Goal: Information Seeking & Learning: Learn about a topic

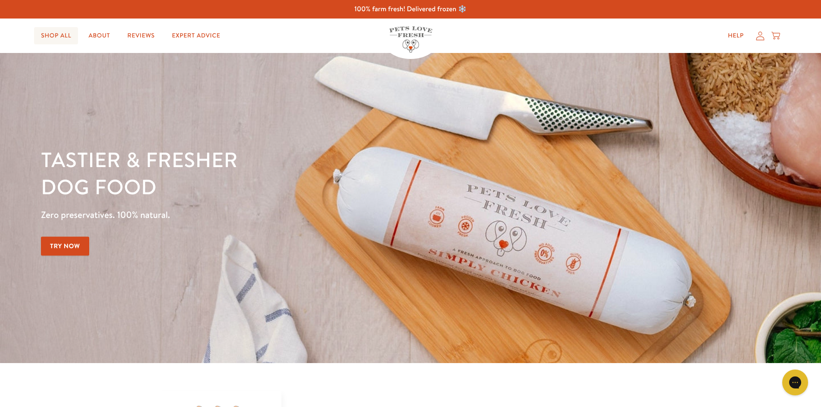
click at [65, 34] on link "Shop All" at bounding box center [56, 35] width 44 height 17
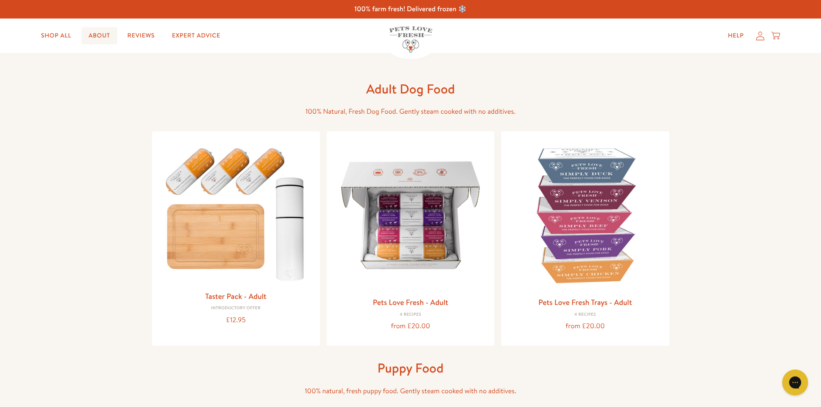
click at [94, 35] on link "About" at bounding box center [98, 35] width 35 height 17
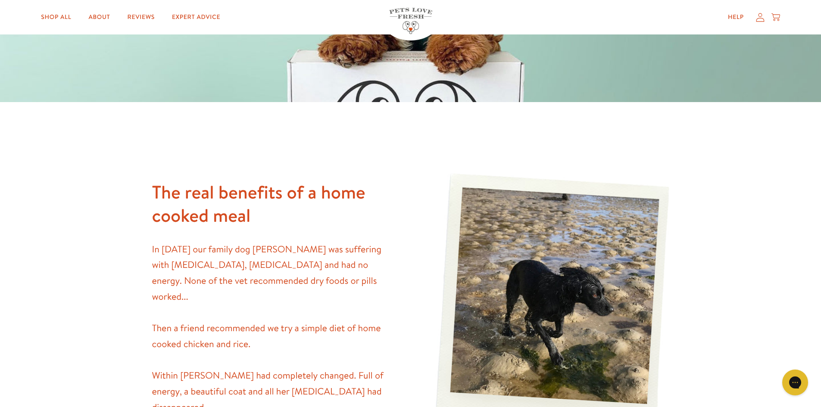
scroll to position [302, 0]
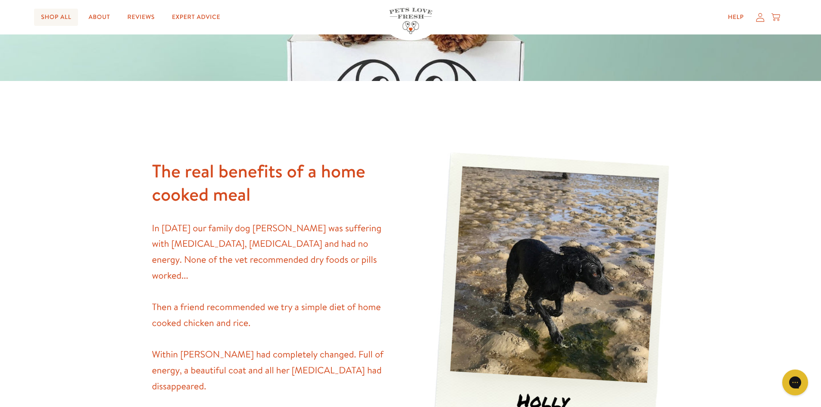
click at [61, 22] on link "Shop All" at bounding box center [56, 17] width 44 height 17
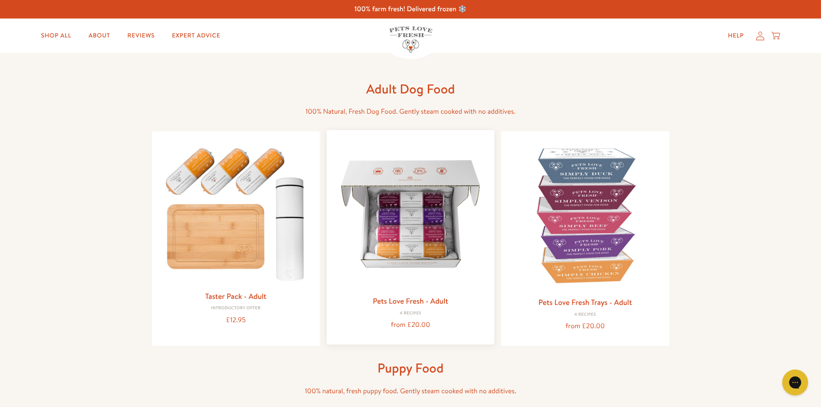
click at [397, 300] on link "Pets Love Fresh - Adult" at bounding box center [410, 301] width 75 height 11
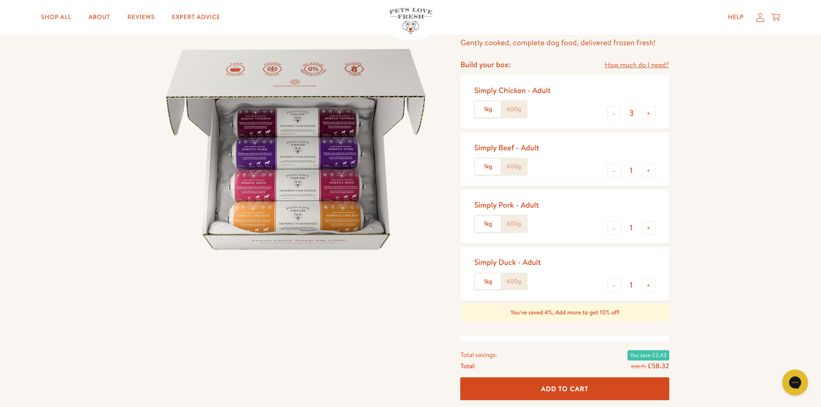
scroll to position [86, 0]
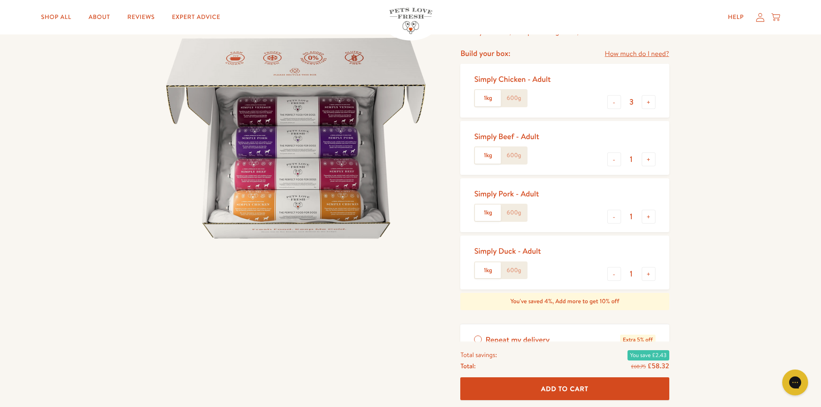
click at [529, 253] on div "Simply Duck - Adult" at bounding box center [507, 251] width 67 height 10
click at [542, 254] on div "Simply Duck - Adult 1kg 600g" at bounding box center [511, 263] width 74 height 40
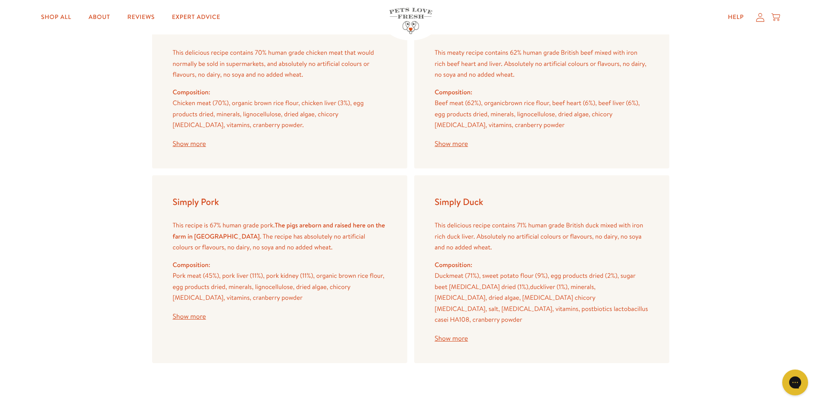
scroll to position [1035, 0]
click at [450, 333] on button "Show more" at bounding box center [451, 336] width 33 height 7
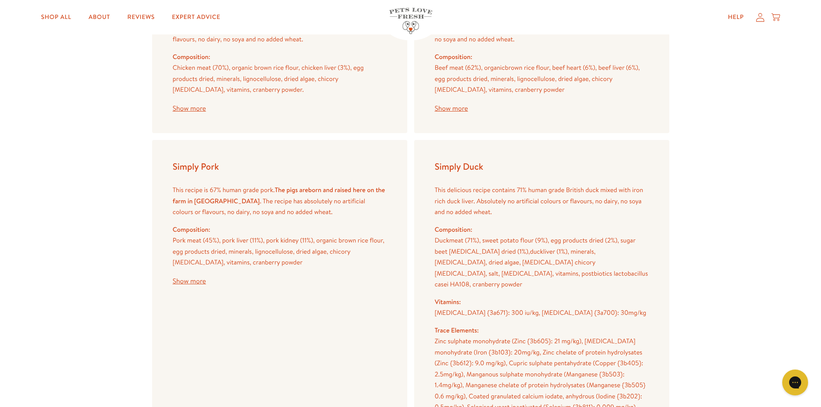
scroll to position [1078, 0]
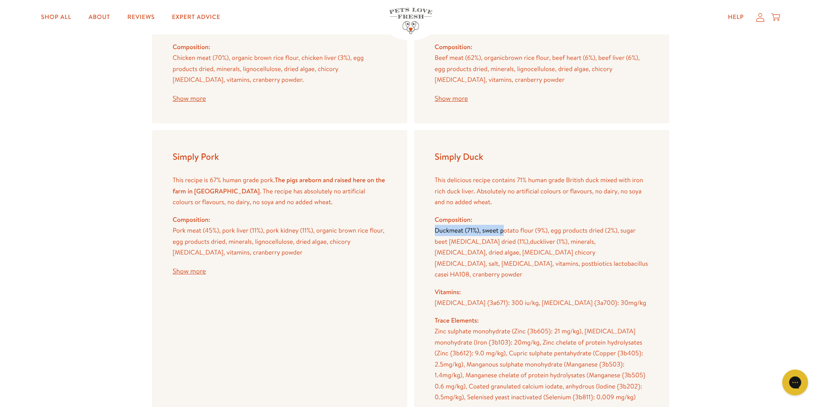
drag, startPoint x: 433, startPoint y: 231, endPoint x: 503, endPoint y: 234, distance: 69.9
click at [503, 234] on div "Simply Duck This delicious recipe contains 71% human grade British duck mixed w…" at bounding box center [541, 348] width 255 height 437
click at [407, 234] on div "Simply Pork This recipe is 67% human grade pork. The pigs are born and raised h…" at bounding box center [279, 348] width 255 height 437
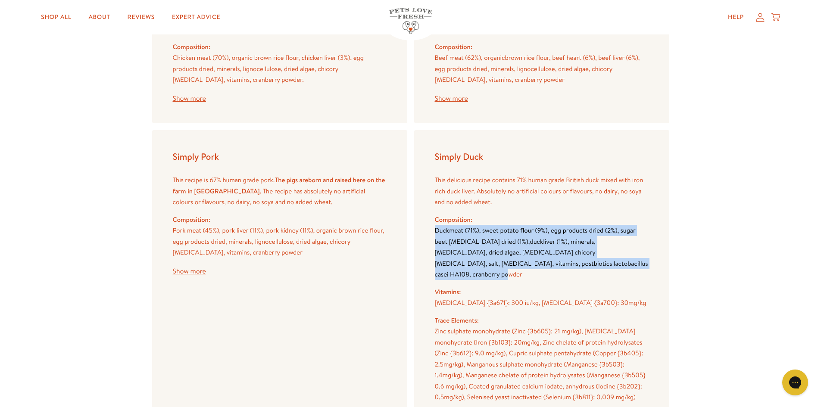
drag, startPoint x: 432, startPoint y: 229, endPoint x: 559, endPoint y: 263, distance: 131.5
click at [559, 263] on div "Simply Duck This delicious recipe contains 71% human grade British duck mixed w…" at bounding box center [541, 348] width 255 height 437
copy p "Duck meat (71%), sweet potato flour (9%), egg products dried (2%), sugar beet […"
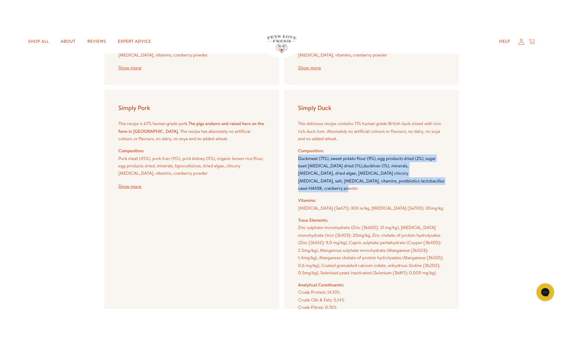
scroll to position [1164, 0]
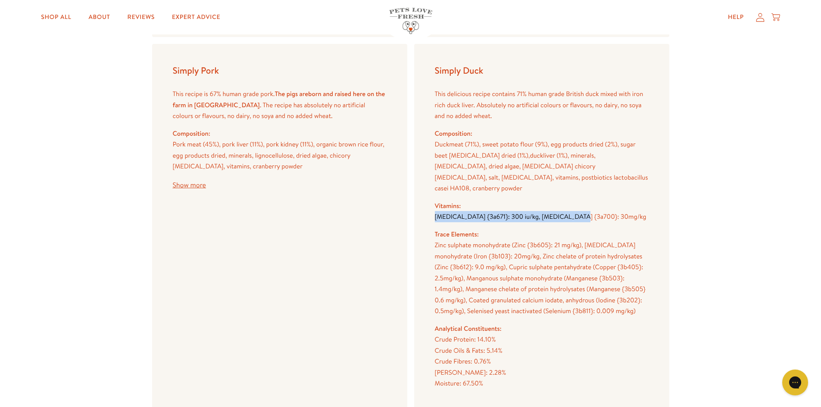
drag, startPoint x: 437, startPoint y: 206, endPoint x: 572, endPoint y: 210, distance: 135.8
click at [572, 212] on span "[MEDICAL_DATA] {3a671}: 300 iu/kg, [MEDICAL_DATA] {3a700}: 30mg/kg" at bounding box center [541, 216] width 212 height 9
click at [583, 216] on div "Vitamins: [MEDICAL_DATA] {3a671}: 300 iu/kg, [MEDICAL_DATA] {3a700}: 30mg/kg Tr…" at bounding box center [542, 324] width 214 height 249
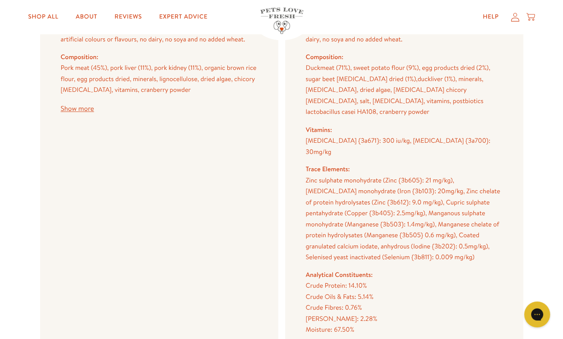
scroll to position [1293, 0]
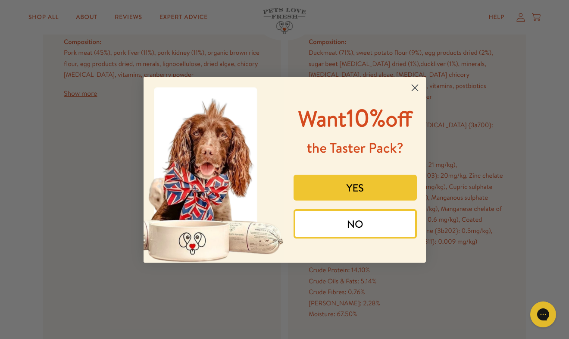
click at [414, 86] on icon "Close dialog" at bounding box center [415, 87] width 6 height 6
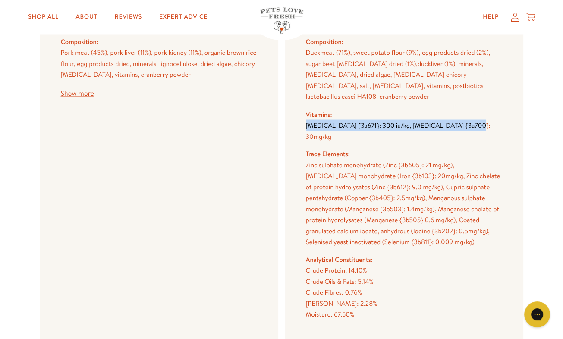
drag, startPoint x: 304, startPoint y: 113, endPoint x: 475, endPoint y: 116, distance: 170.7
click at [475, 116] on div "Simply Duck This delicious recipe contains 71% human grade British duck mixed w…" at bounding box center [404, 181] width 238 height 459
copy span "[MEDICAL_DATA] {3a671}: 300 iu/kg, [MEDICAL_DATA] {3a700}: 30mg/kg"
drag, startPoint x: 304, startPoint y: 142, endPoint x: 431, endPoint y: 220, distance: 149.1
click at [431, 220] on div "Simply Duck This delicious recipe contains 71% human grade British duck mixed w…" at bounding box center [404, 181] width 238 height 459
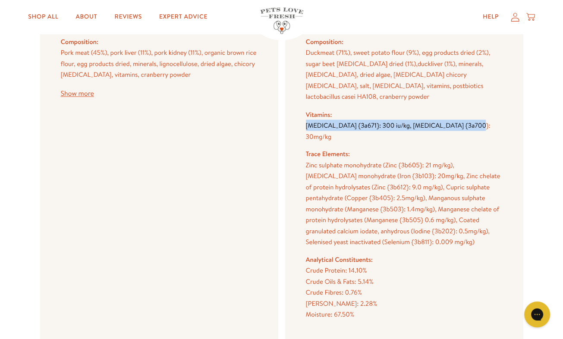
copy span "Zinc sulphate monohydrate (Zinc {3b605}: 21 mg/kg), [MEDICAL_DATA] monohydrate …"
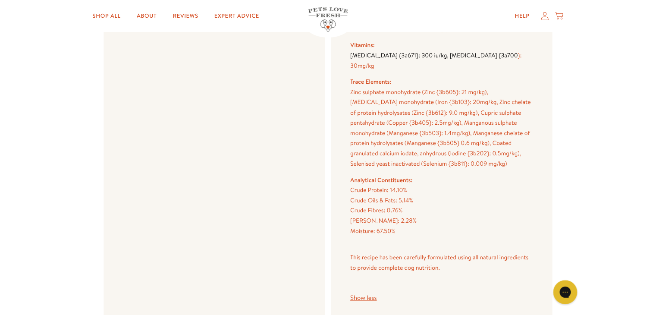
scroll to position [1379, 0]
